Goal: Information Seeking & Learning: Find specific fact

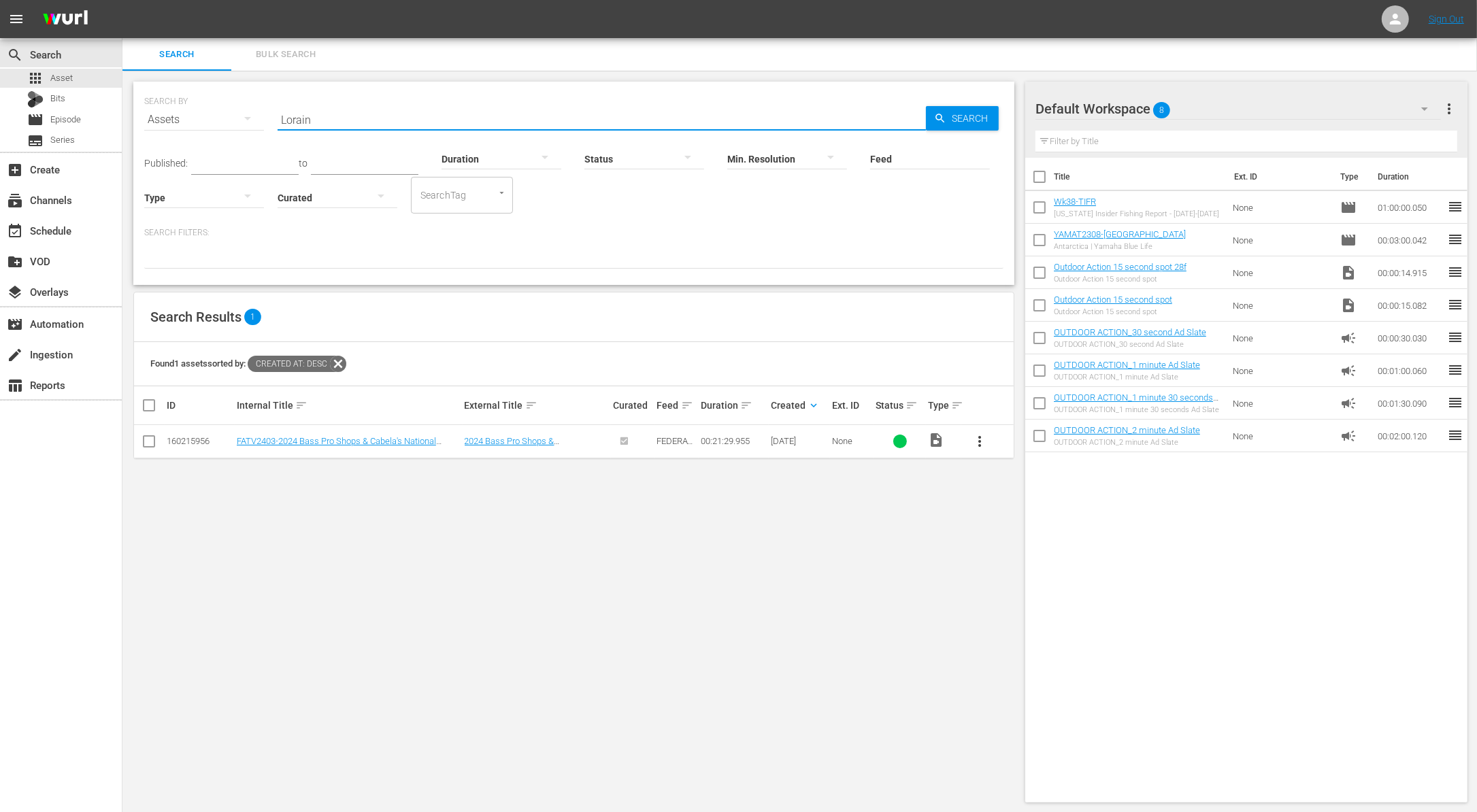
click at [877, 113] on input "Lorain" at bounding box center [601, 120] width 648 height 33
click at [801, 275] on div "SEARCH BY Search By Assets Search ID, Title, Description, Keywords, or Category…" at bounding box center [574, 183] width 881 height 203
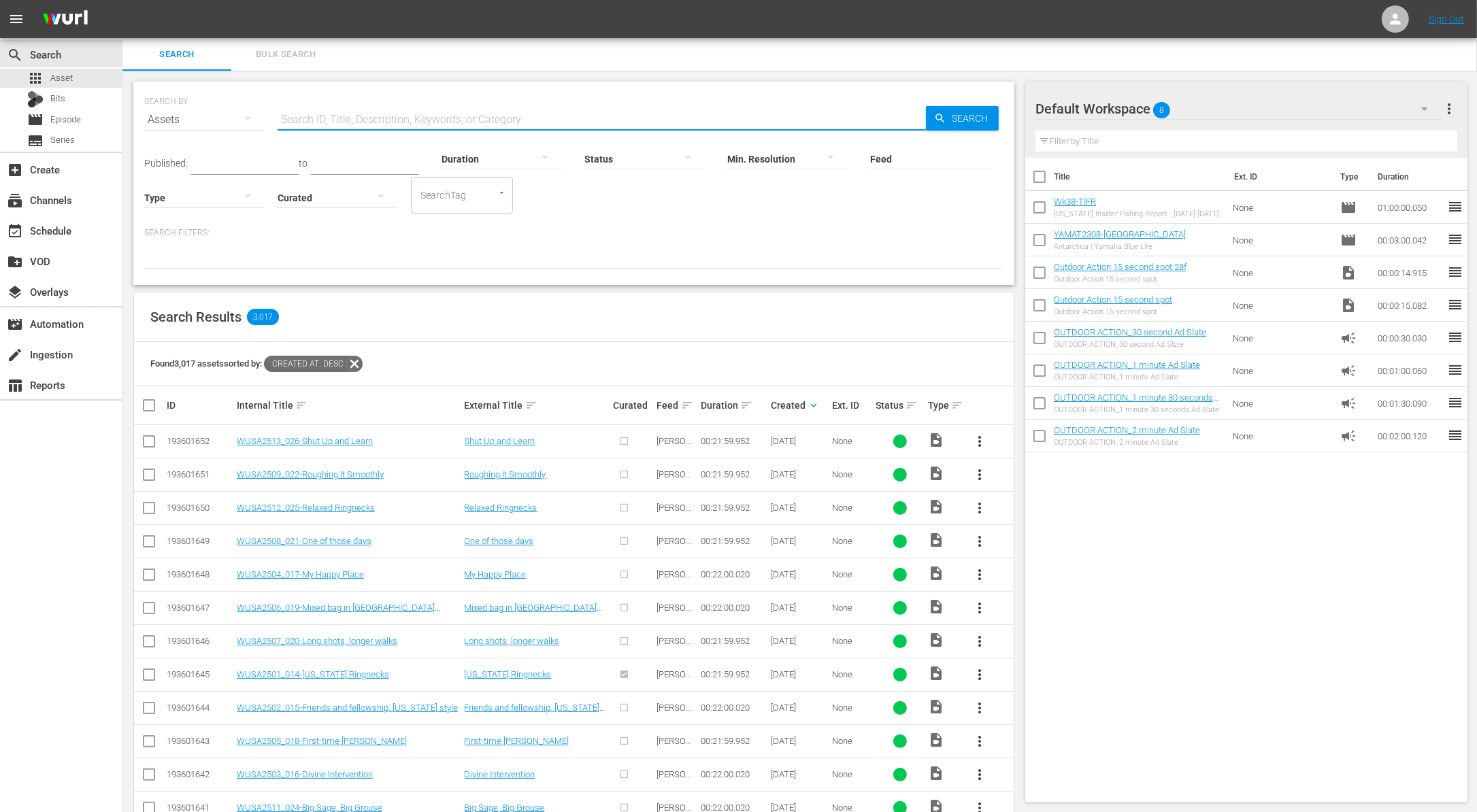
click at [430, 116] on input "text" at bounding box center [601, 120] width 648 height 33
paste input "Meat Run Crappie"
type input "Meat Run Crappie"
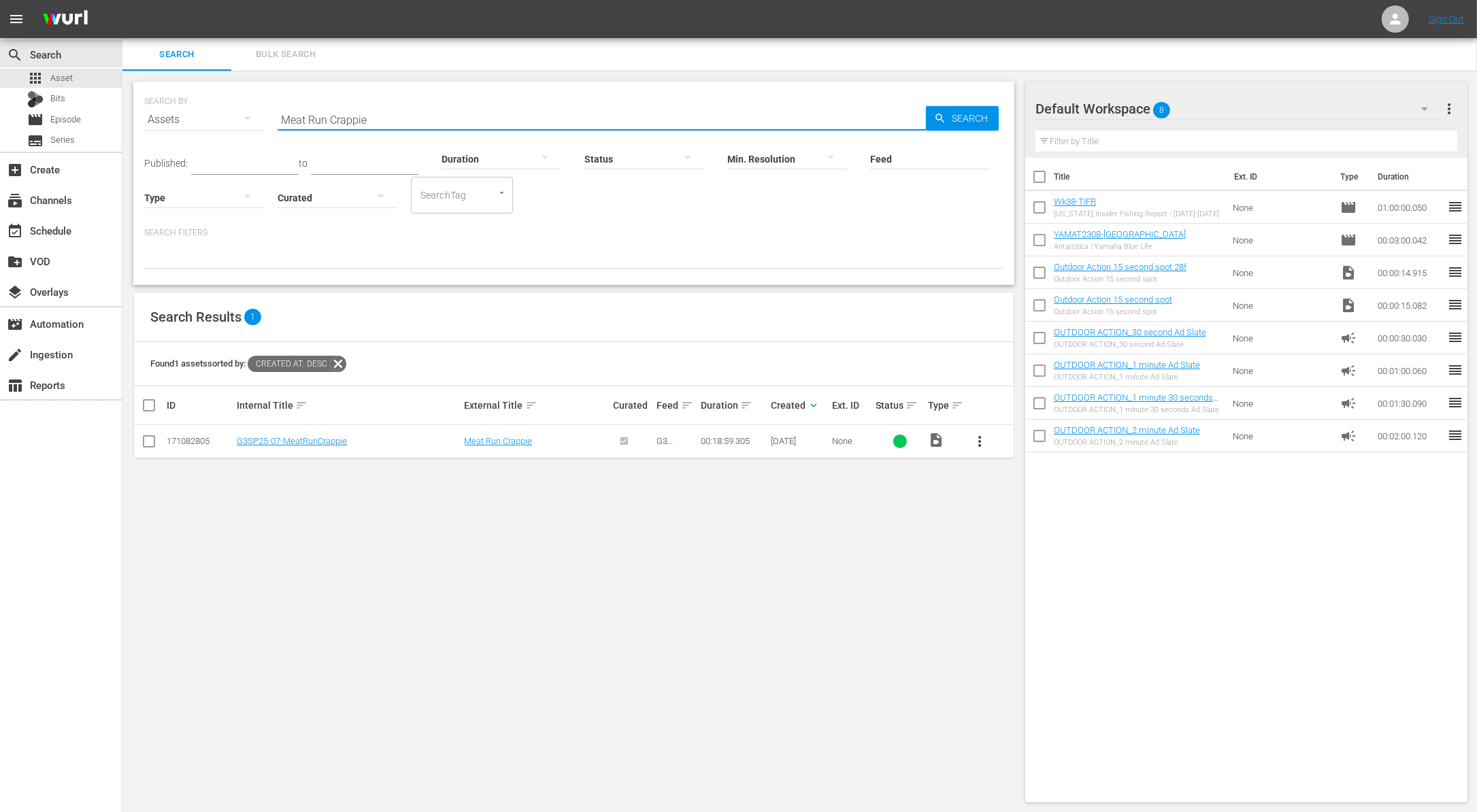
click at [600, 114] on input "Meat Run Crappie" at bounding box center [601, 120] width 648 height 33
click at [644, 195] on div "Published: to Duration Status Min. Resolution Feed Feed Title Type Curated Sear…" at bounding box center [574, 175] width 859 height 78
